Goal: Task Accomplishment & Management: Manage account settings

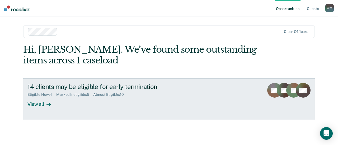
click at [40, 105] on div "View all" at bounding box center [42, 102] width 30 height 10
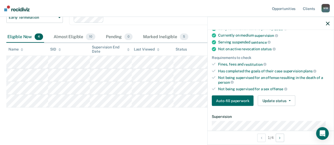
scroll to position [51, 0]
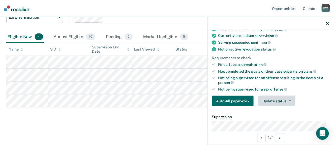
click at [272, 100] on button "Update status" at bounding box center [276, 101] width 37 height 11
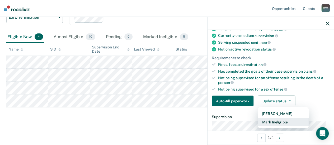
click at [273, 121] on button "Mark Ineligible" at bounding box center [283, 122] width 51 height 8
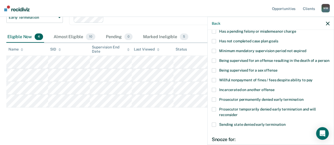
click at [213, 40] on span at bounding box center [214, 41] width 4 height 4
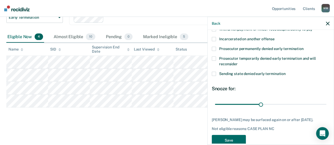
scroll to position [104, 0]
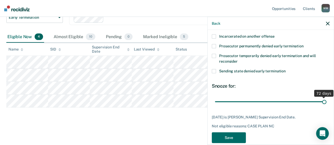
drag, startPoint x: 259, startPoint y: 107, endPoint x: 328, endPoint y: 103, distance: 69.3
type input "72"
click at [326, 103] on input "range" at bounding box center [270, 101] width 111 height 9
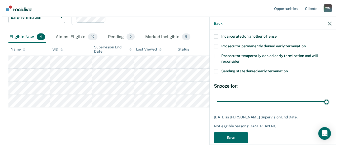
scroll to position [118, 0]
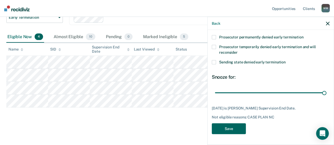
click at [234, 127] on button "Save" at bounding box center [229, 129] width 34 height 11
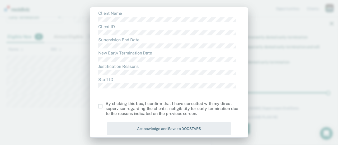
scroll to position [27, 0]
click at [100, 108] on span at bounding box center [100, 106] width 4 height 4
click at [106, 104] on input "checkbox" at bounding box center [106, 104] width 0 height 0
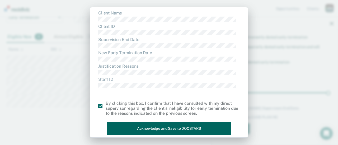
click at [133, 127] on button "Acknowledge and Save to DOCSTARS" at bounding box center [169, 129] width 125 height 13
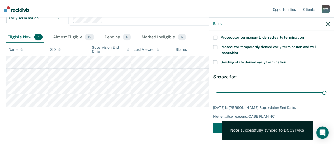
scroll to position [35, 0]
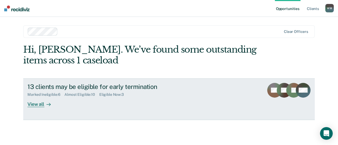
click at [40, 103] on div "View all" at bounding box center [42, 102] width 30 height 10
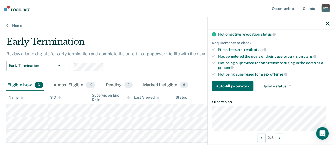
scroll to position [67, 0]
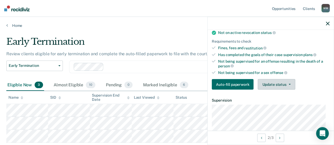
click at [287, 83] on button "Update status" at bounding box center [276, 84] width 37 height 11
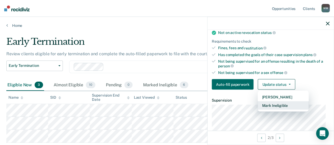
click at [279, 103] on button "Mark Ineligible" at bounding box center [283, 106] width 51 height 8
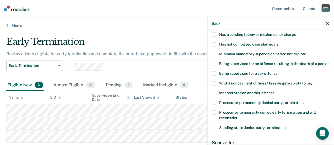
scroll to position [47, 0]
click at [213, 44] on span at bounding box center [214, 45] width 4 height 4
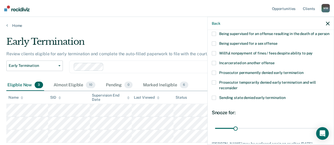
scroll to position [89, 0]
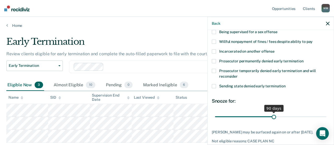
drag, startPoint x: 234, startPoint y: 122, endPoint x: 272, endPoint y: 123, distance: 37.2
type input "90"
click at [272, 122] on input "range" at bounding box center [270, 116] width 111 height 9
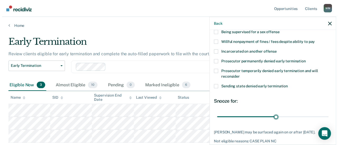
scroll to position [118, 0]
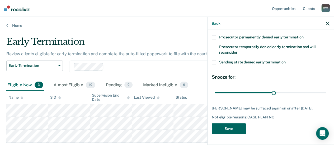
click at [240, 130] on button "Save" at bounding box center [229, 129] width 34 height 11
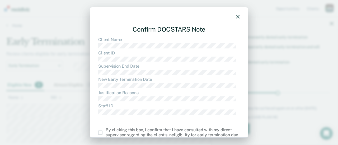
click at [100, 134] on span at bounding box center [100, 133] width 4 height 4
click at [106, 131] on input "checkbox" at bounding box center [106, 131] width 0 height 0
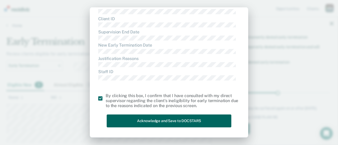
click at [168, 120] on button "Acknowledge and Save to DOCSTARS" at bounding box center [169, 121] width 125 height 13
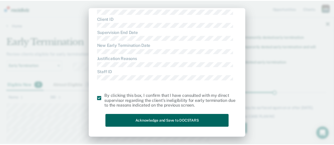
scroll to position [0, 0]
